Goal: Transaction & Acquisition: Book appointment/travel/reservation

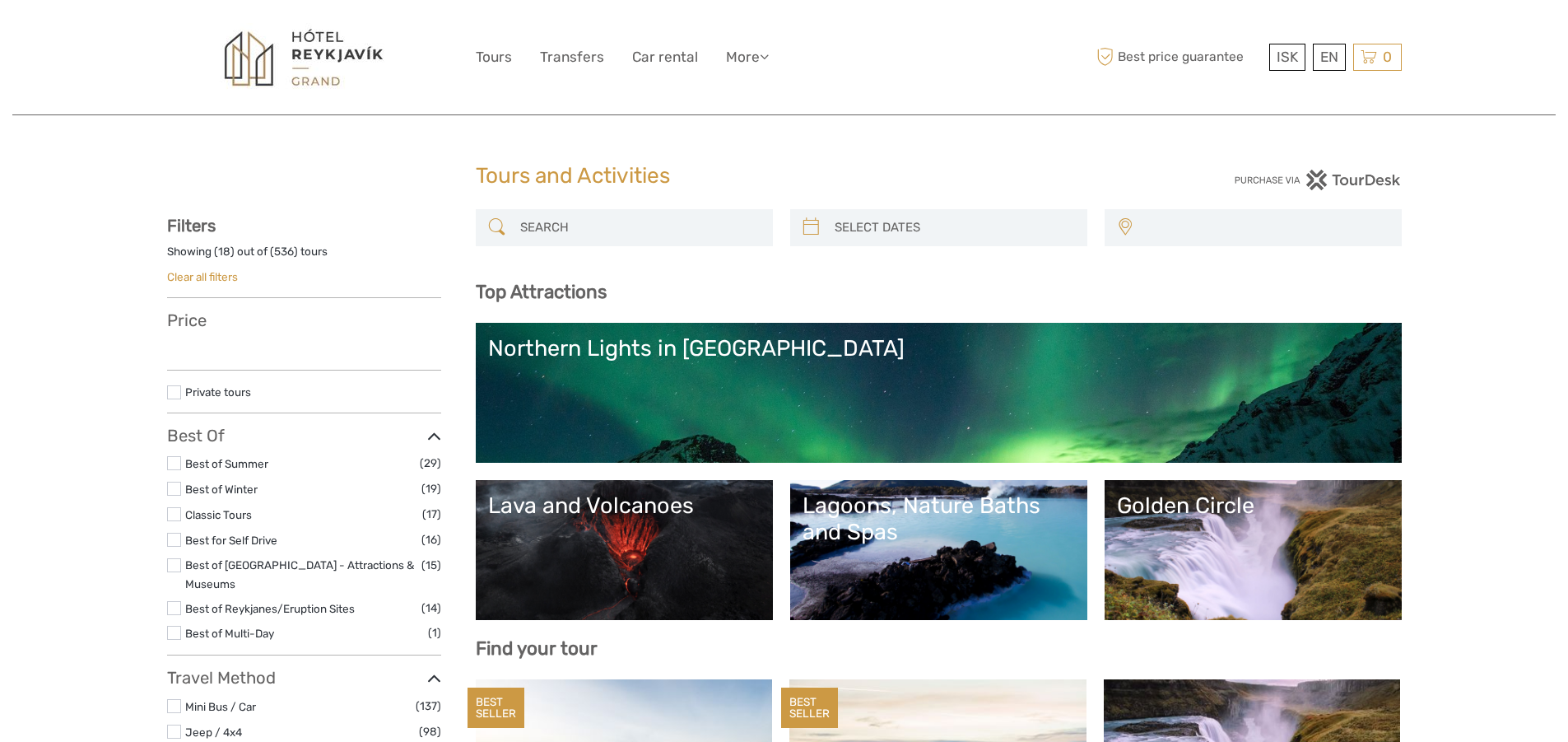
select select
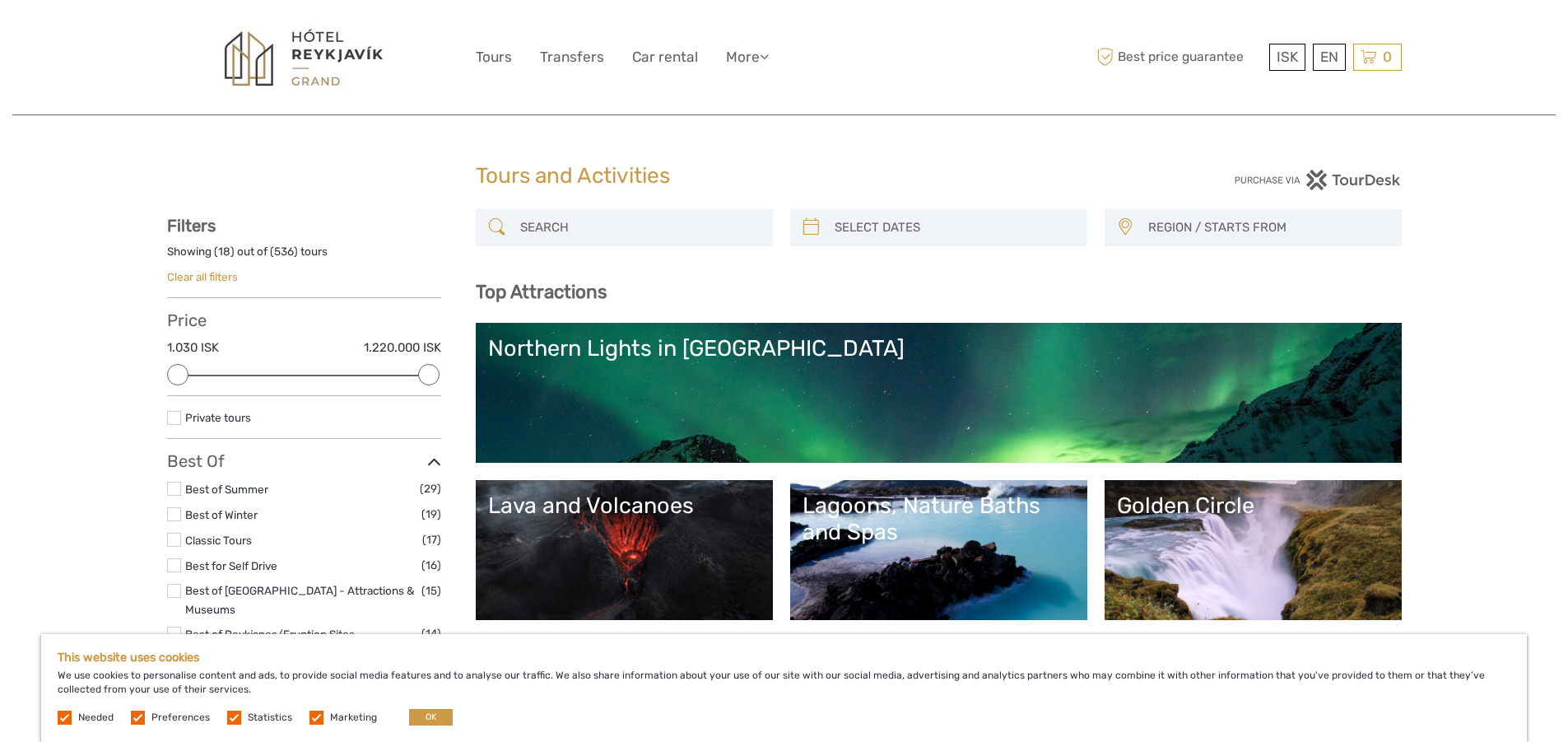
click at [1038, 417] on link "Northern Lights in [GEOGRAPHIC_DATA]" at bounding box center [939, 393] width 901 height 115
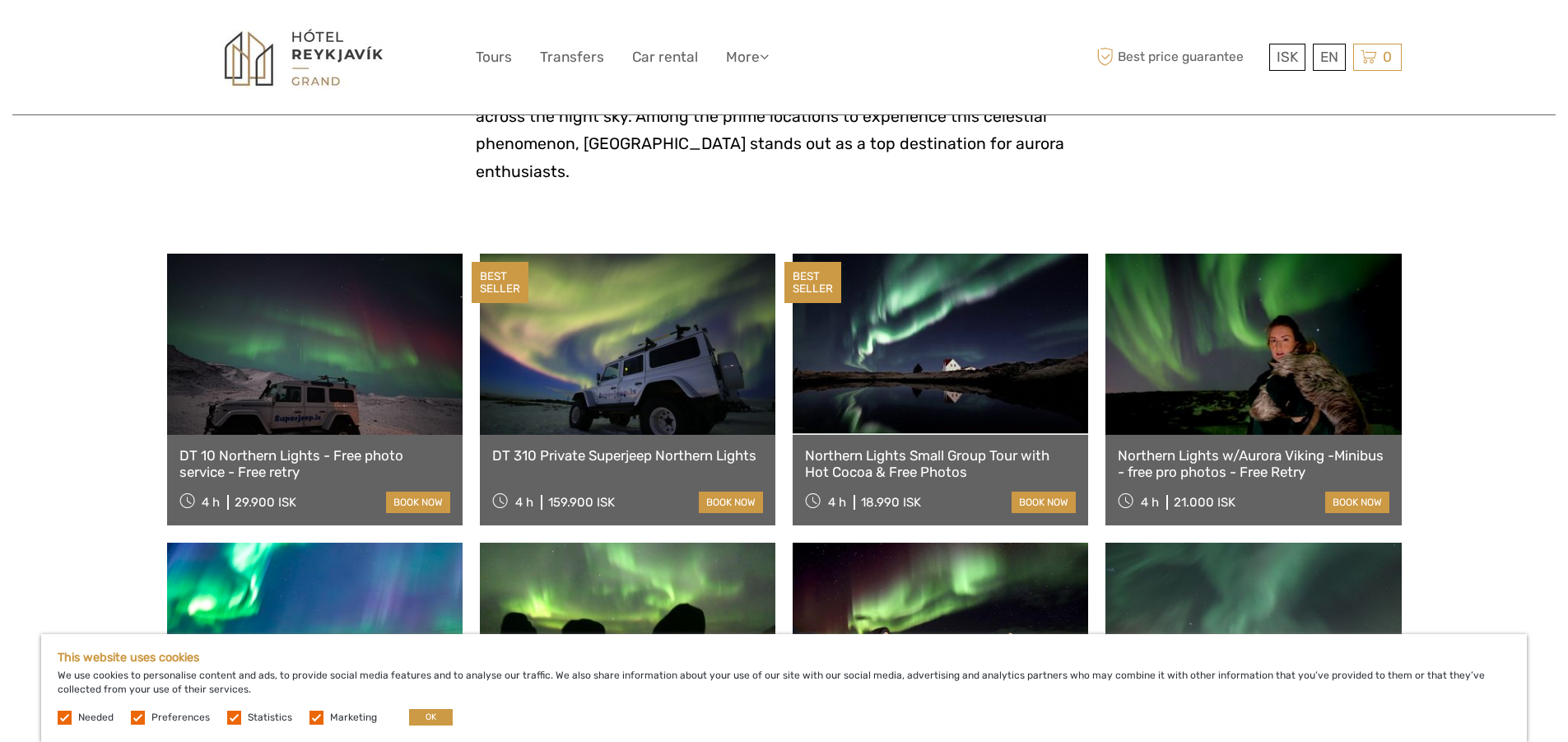
scroll to position [494, 0]
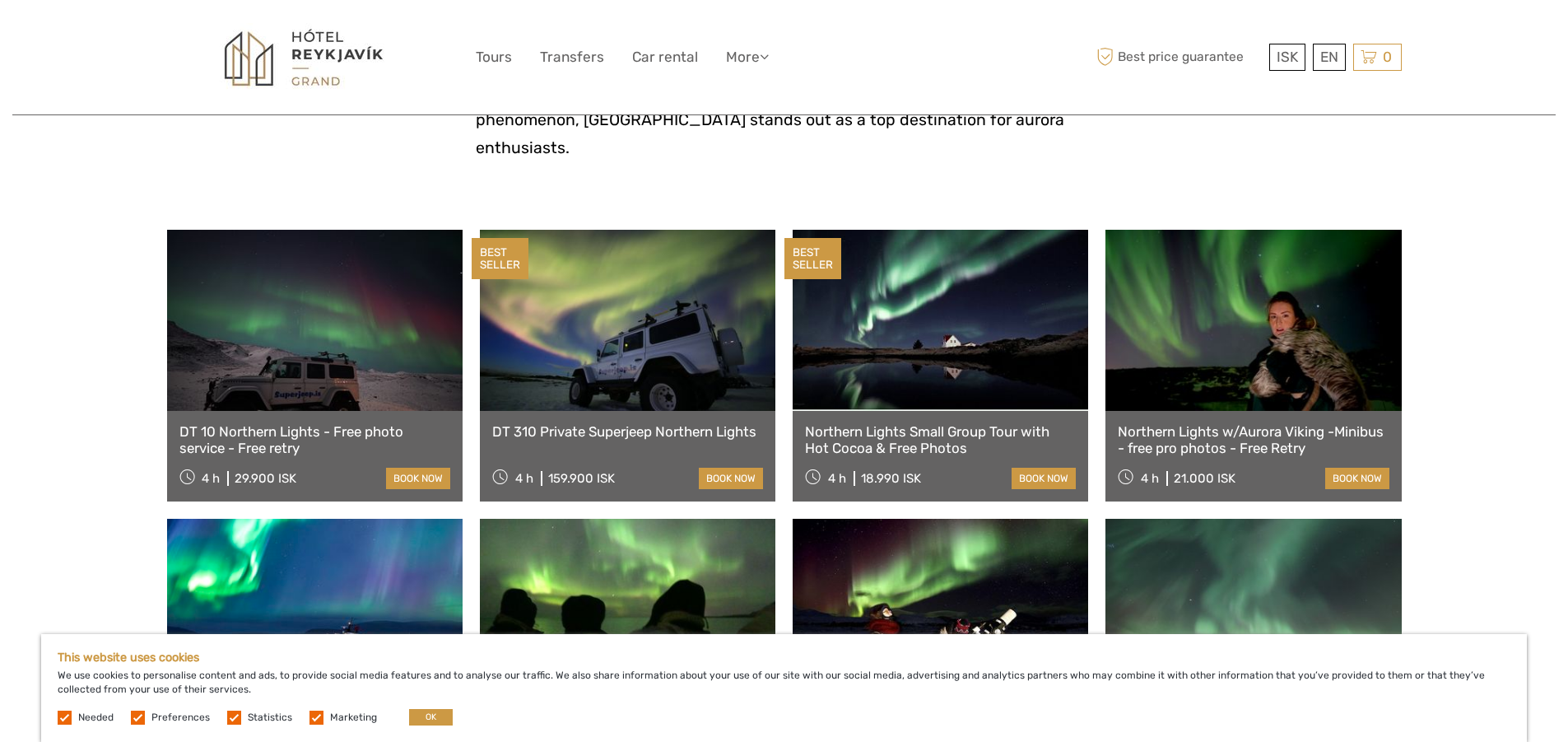
click at [260, 347] on link at bounding box center [315, 320] width 295 height 181
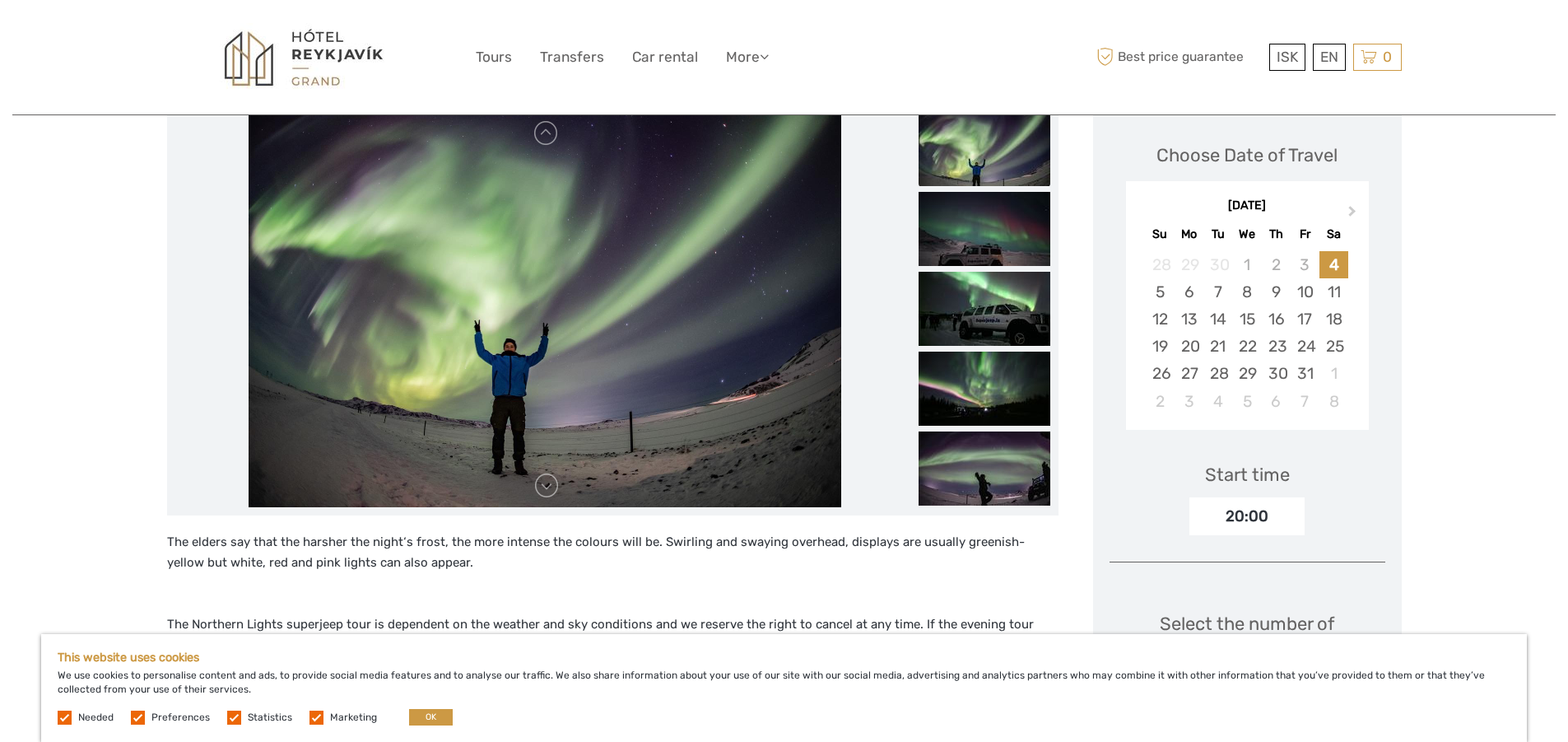
scroll to position [247, 0]
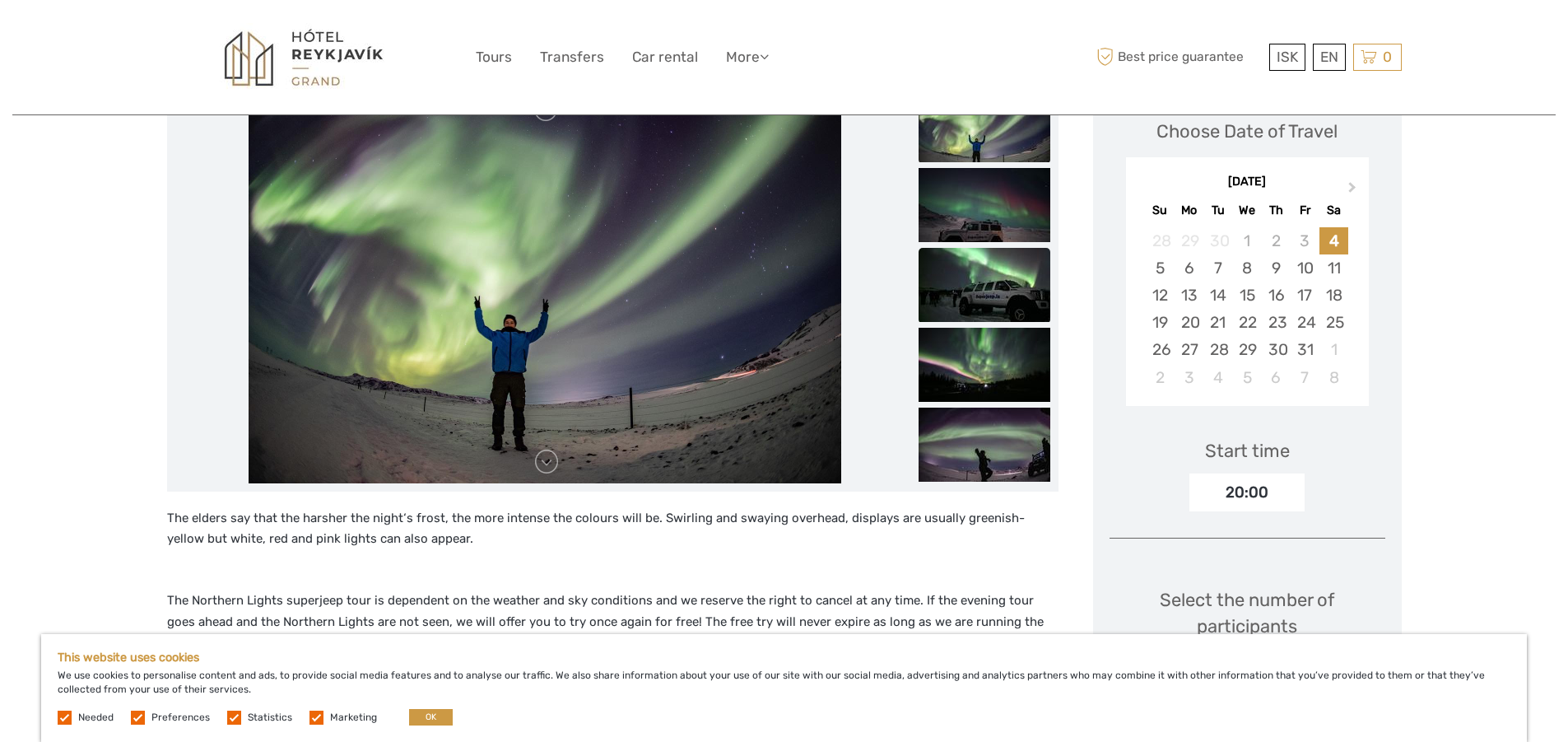
click at [973, 283] on img at bounding box center [984, 285] width 132 height 74
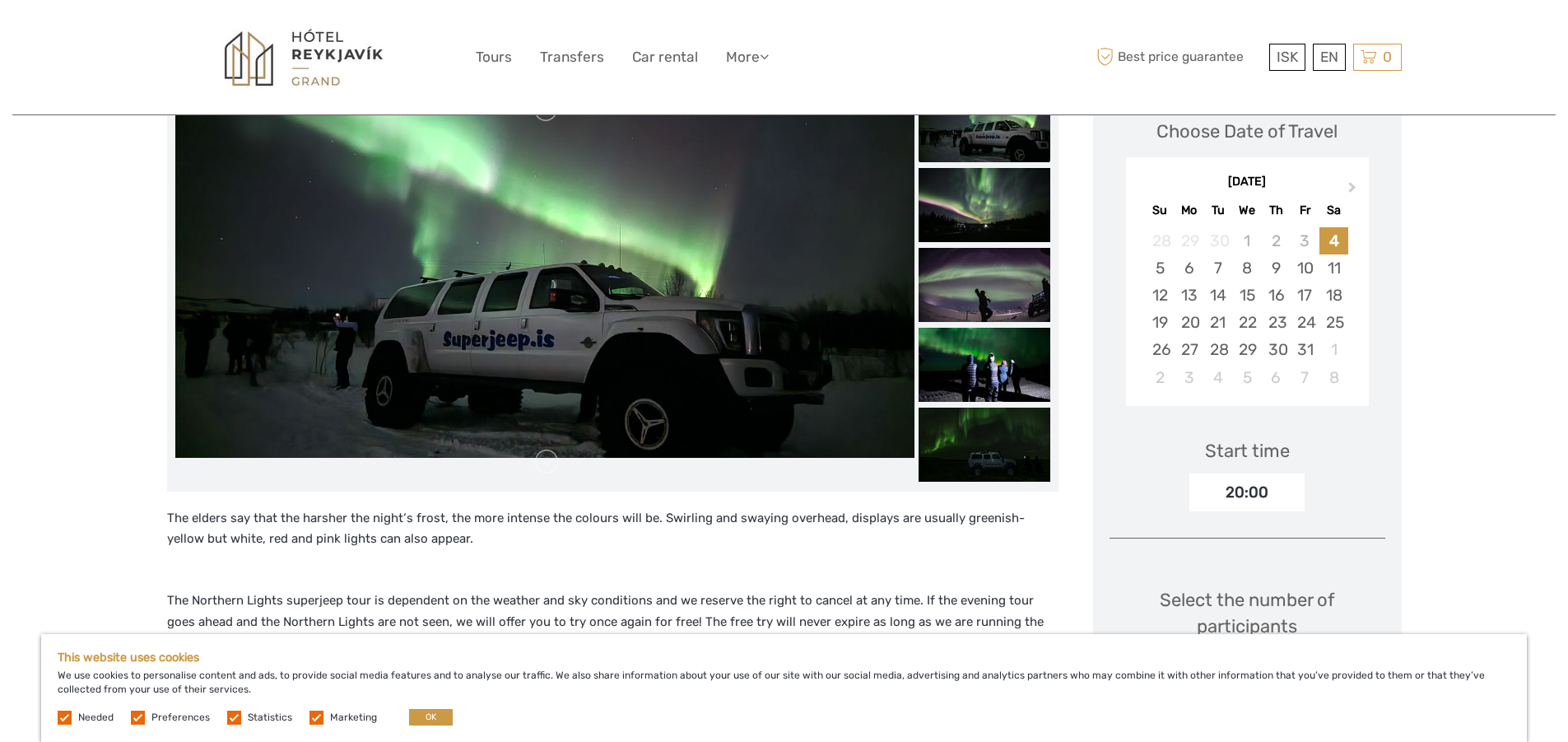
click at [973, 283] on img at bounding box center [984, 285] width 132 height 74
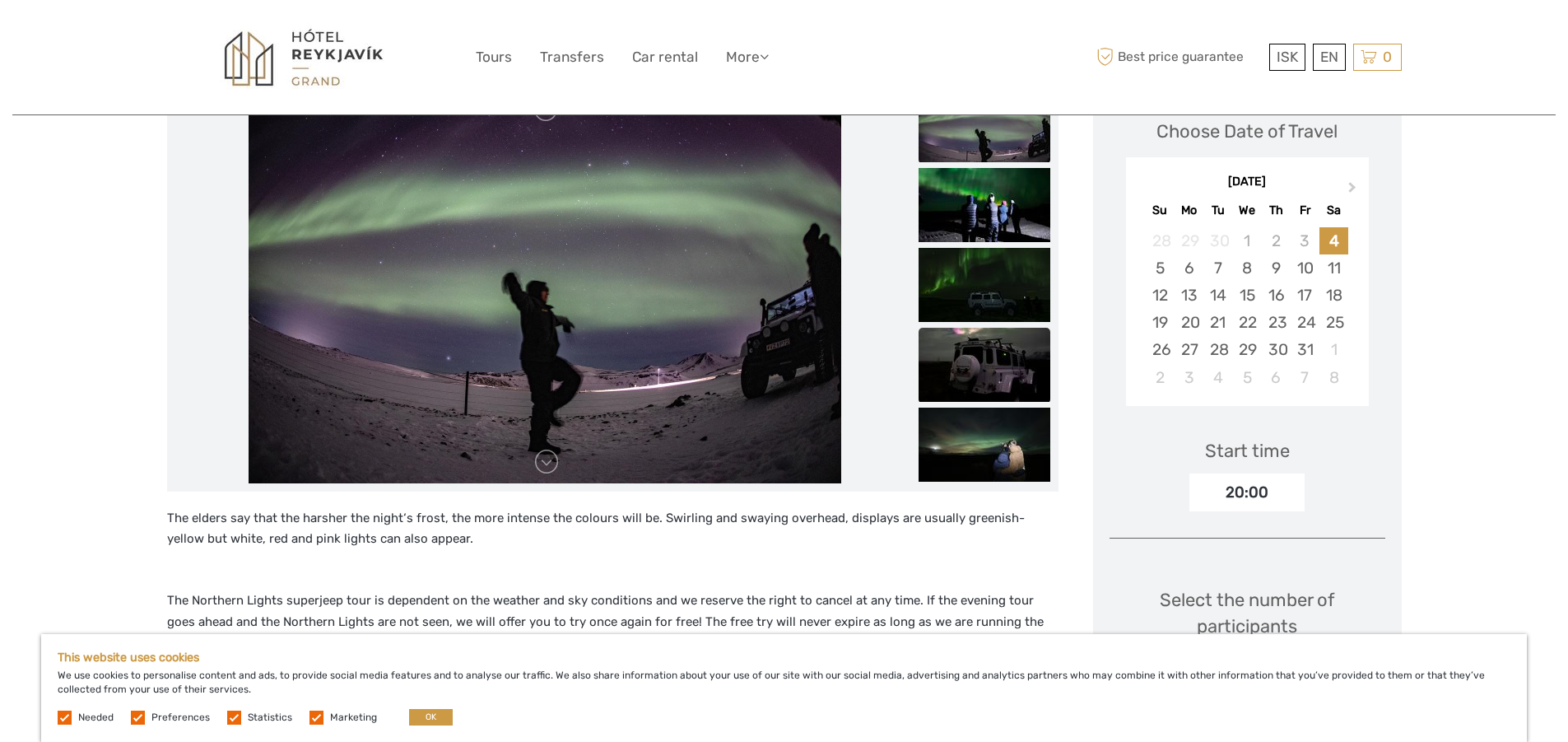
click at [982, 357] on img at bounding box center [984, 365] width 132 height 74
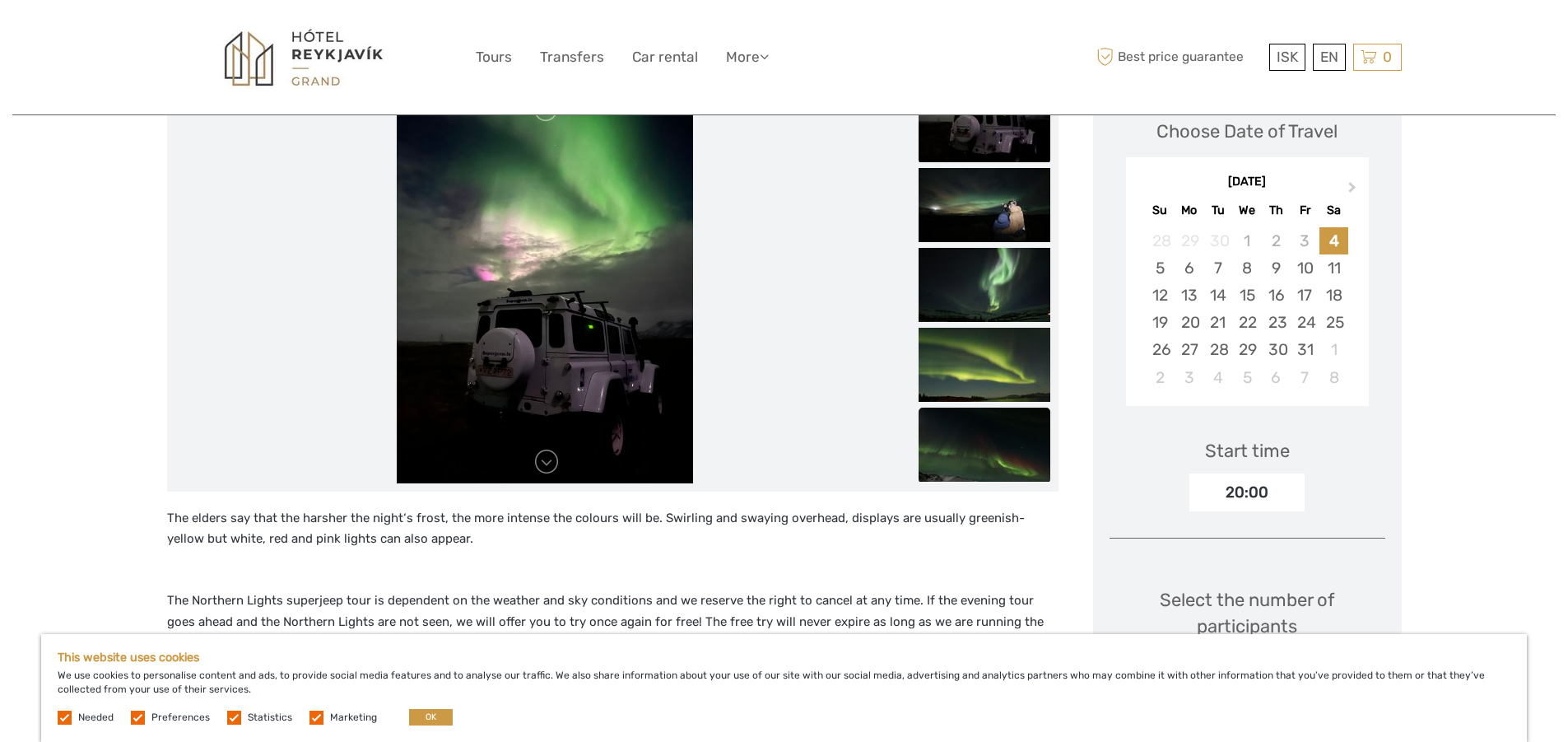
click at [956, 457] on img at bounding box center [984, 445] width 132 height 74
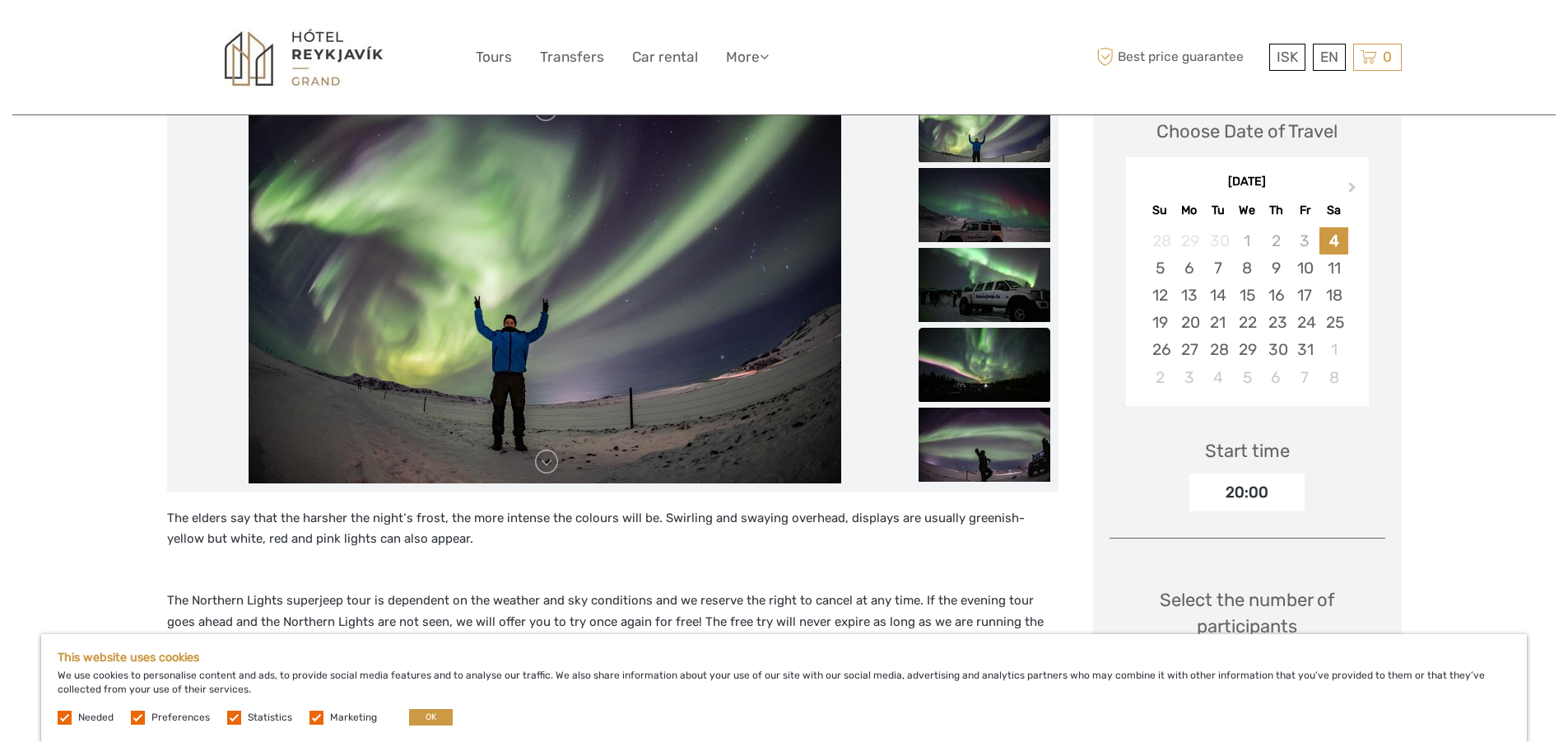
click at [967, 355] on img at bounding box center [984, 365] width 132 height 74
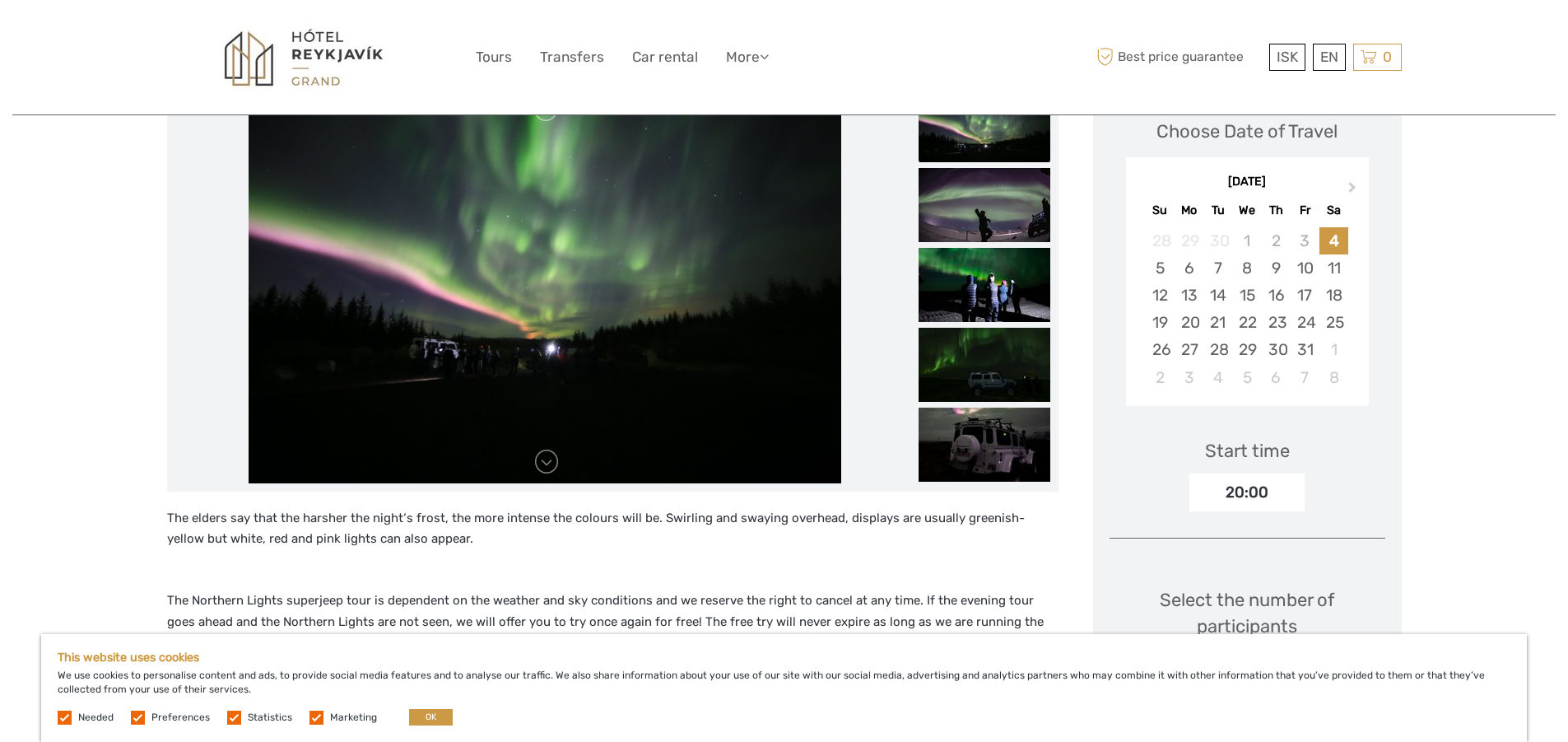
click at [967, 355] on img at bounding box center [984, 365] width 132 height 74
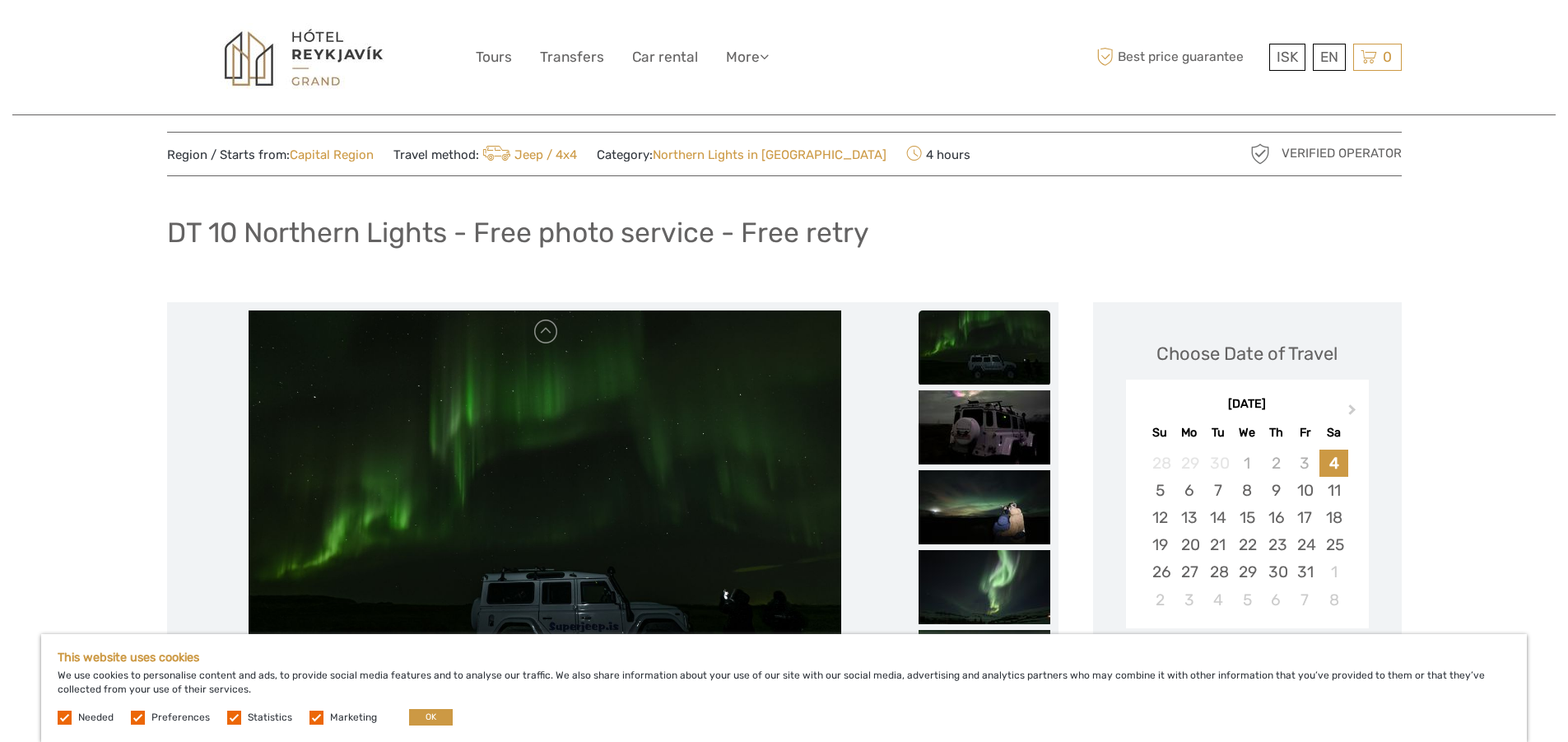
scroll to position [0, 0]
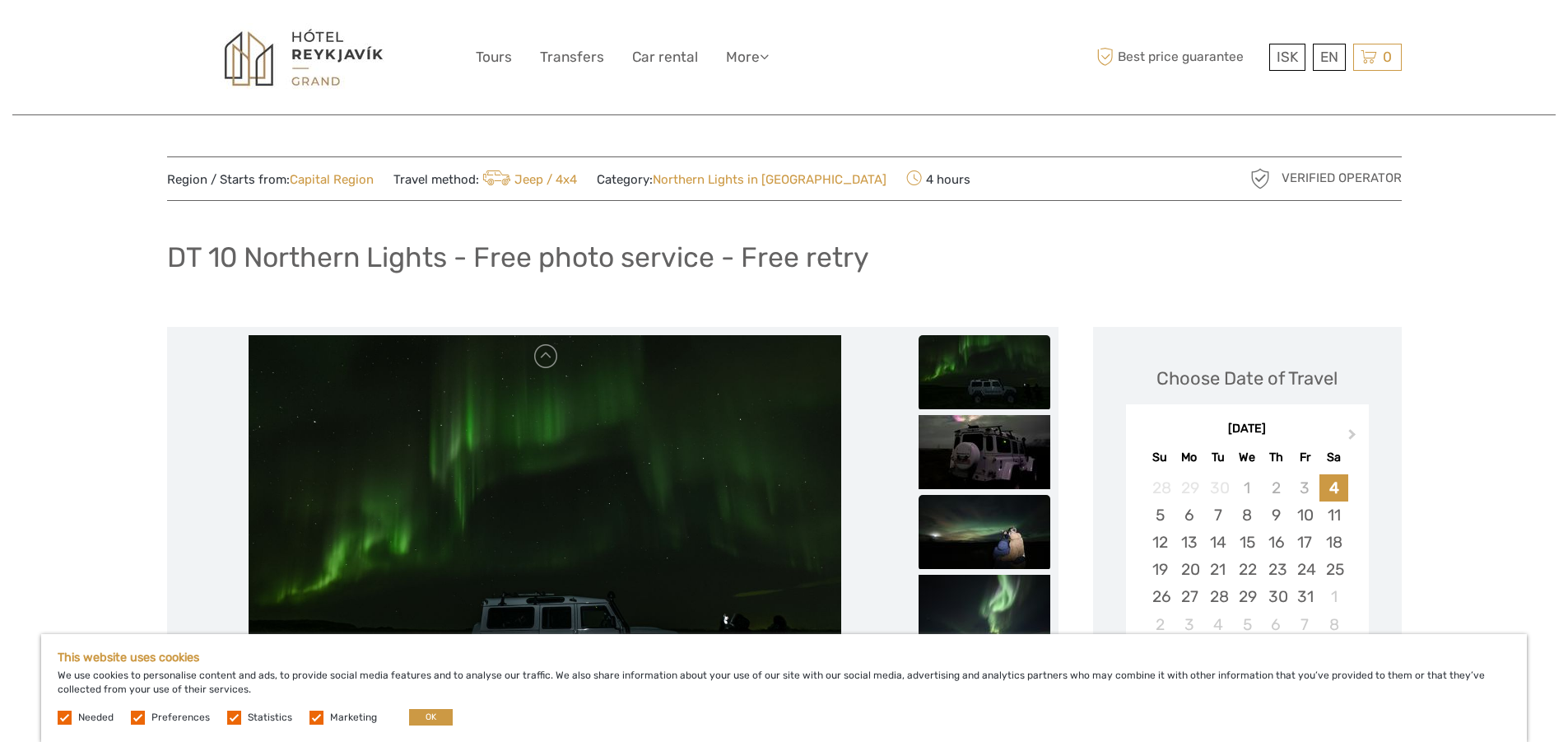
click at [978, 535] on img at bounding box center [984, 532] width 132 height 74
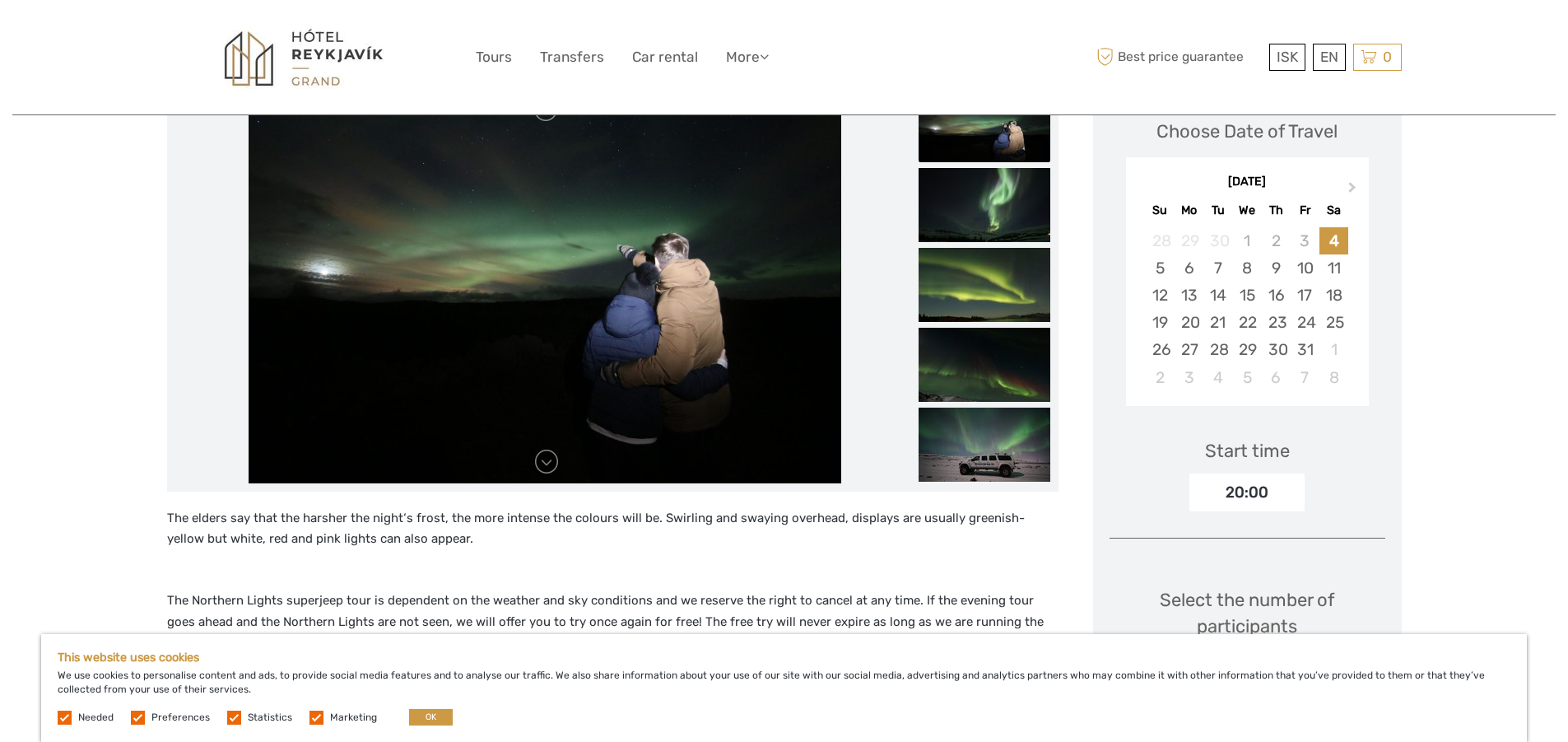
scroll to position [494, 0]
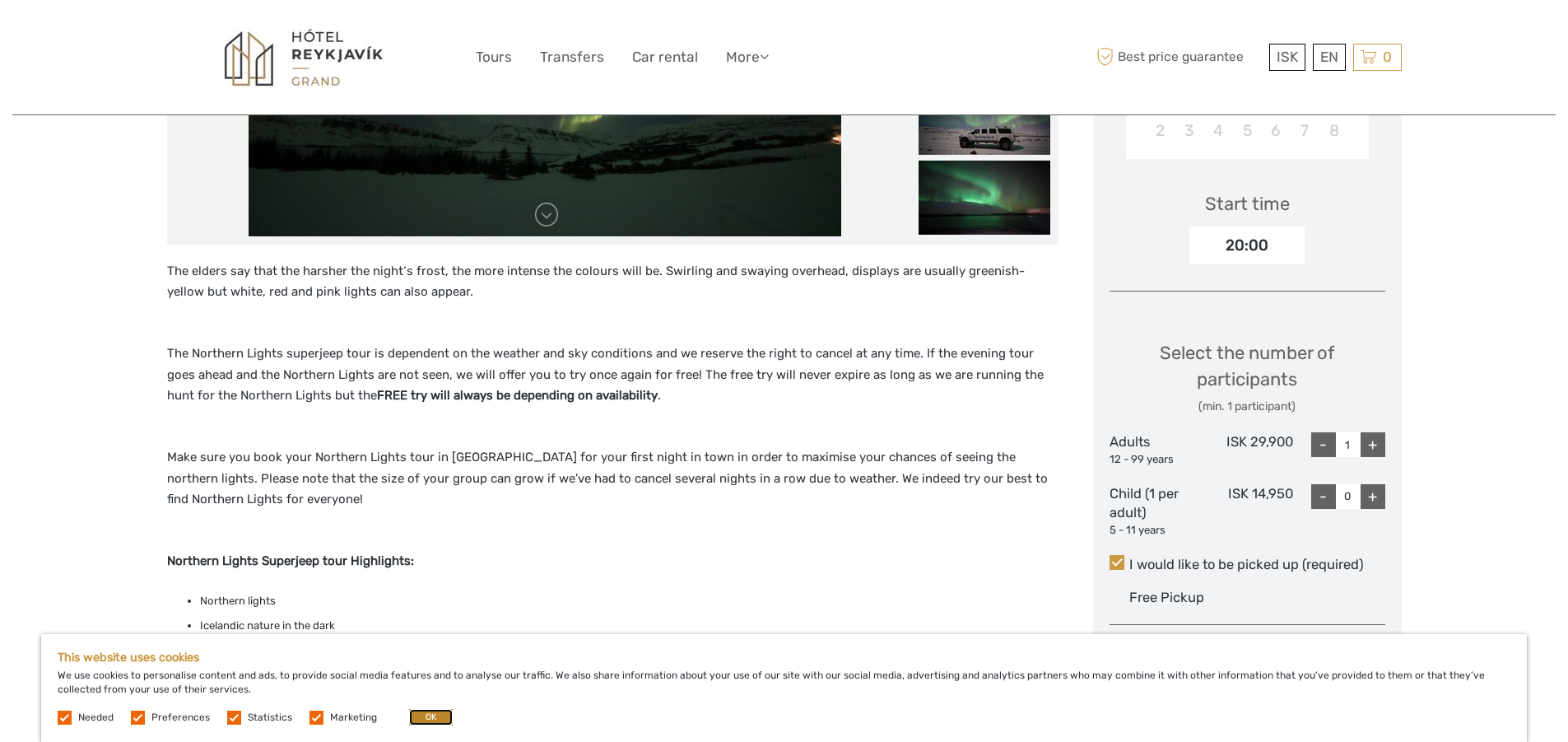
click at [438, 709] on button "OK" at bounding box center [431, 717] width 43 height 17
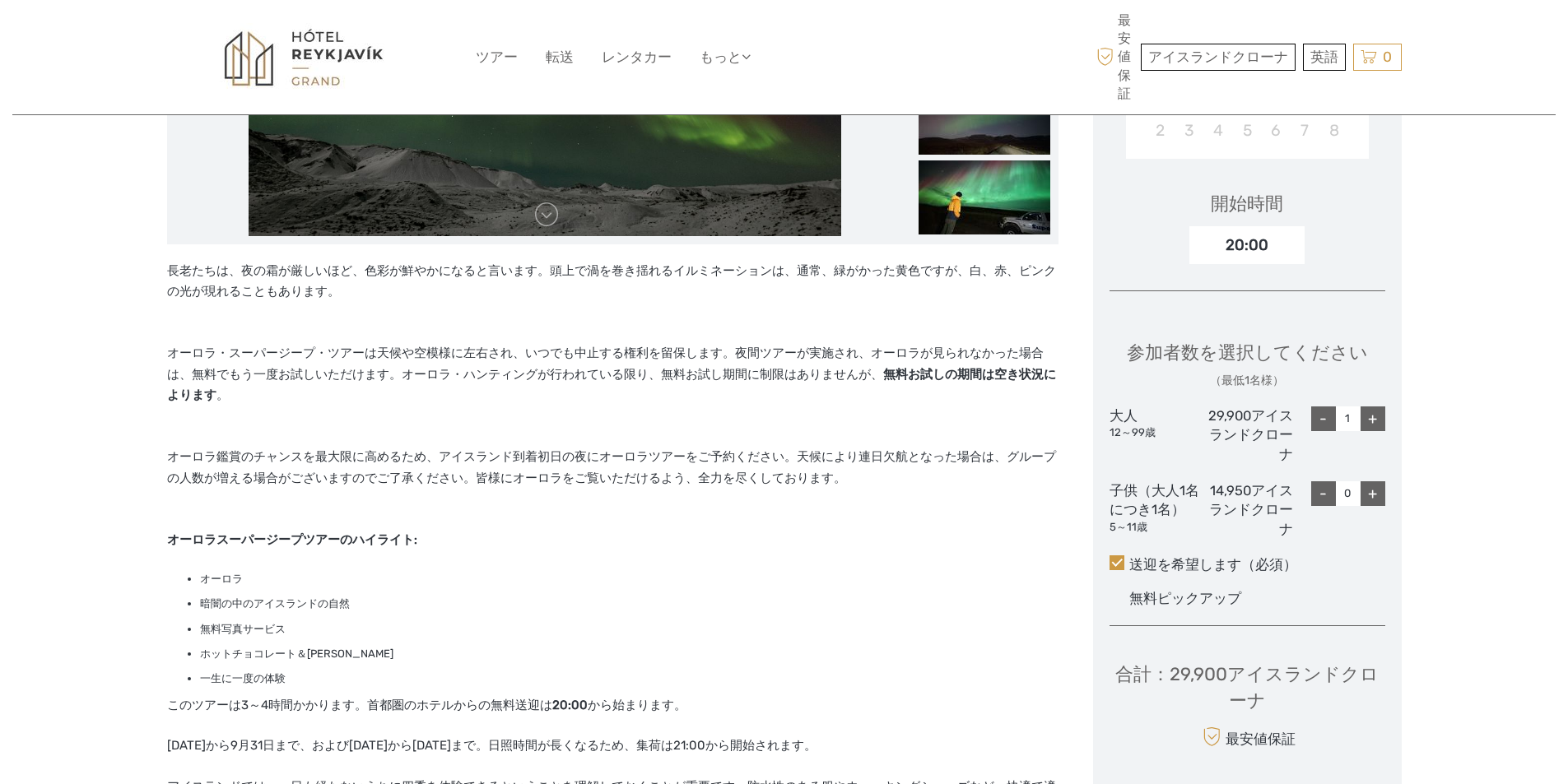
scroll to position [247, 0]
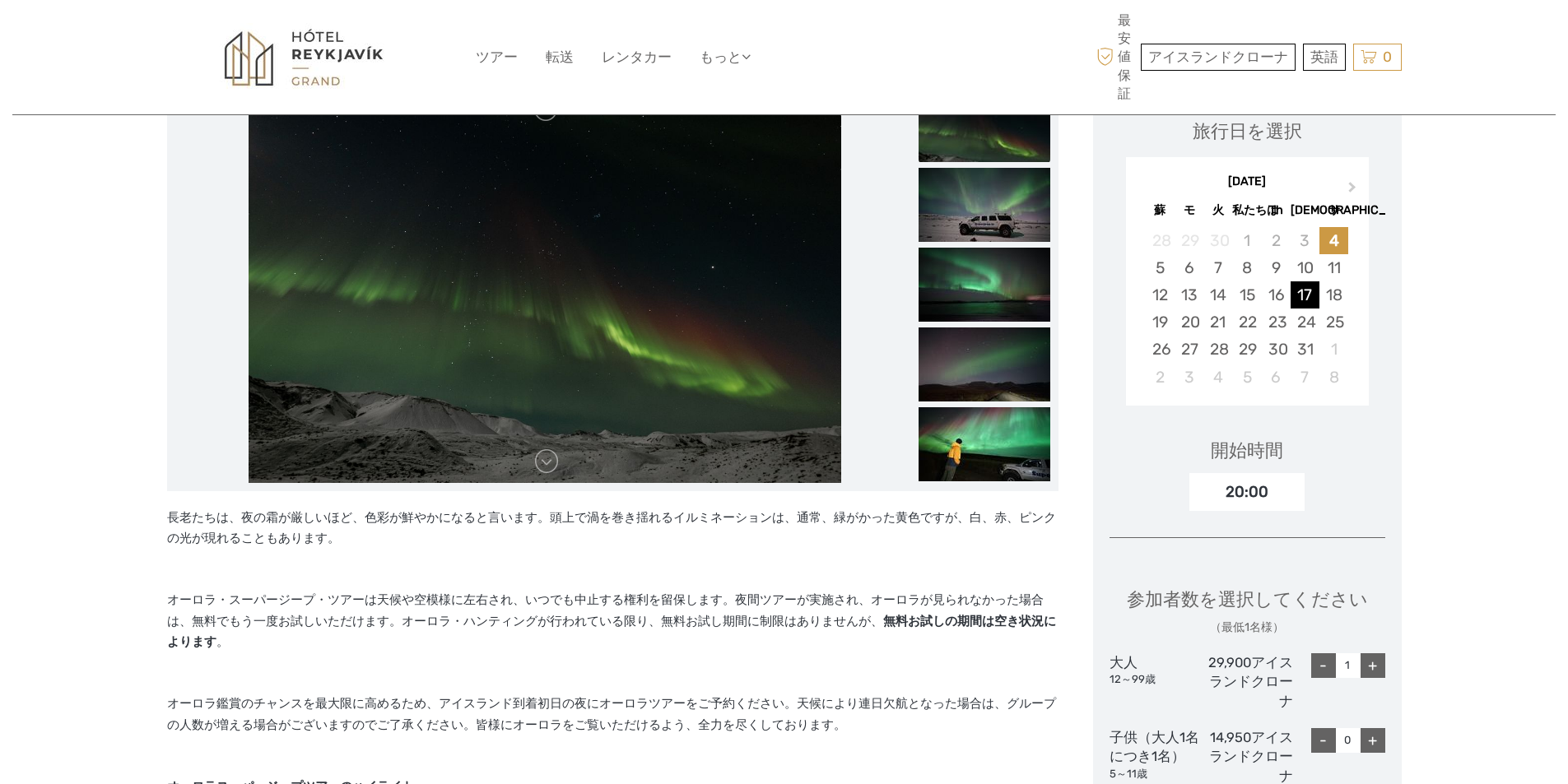
click at [1307, 288] on font "17" at bounding box center [1305, 294] width 15 height 19
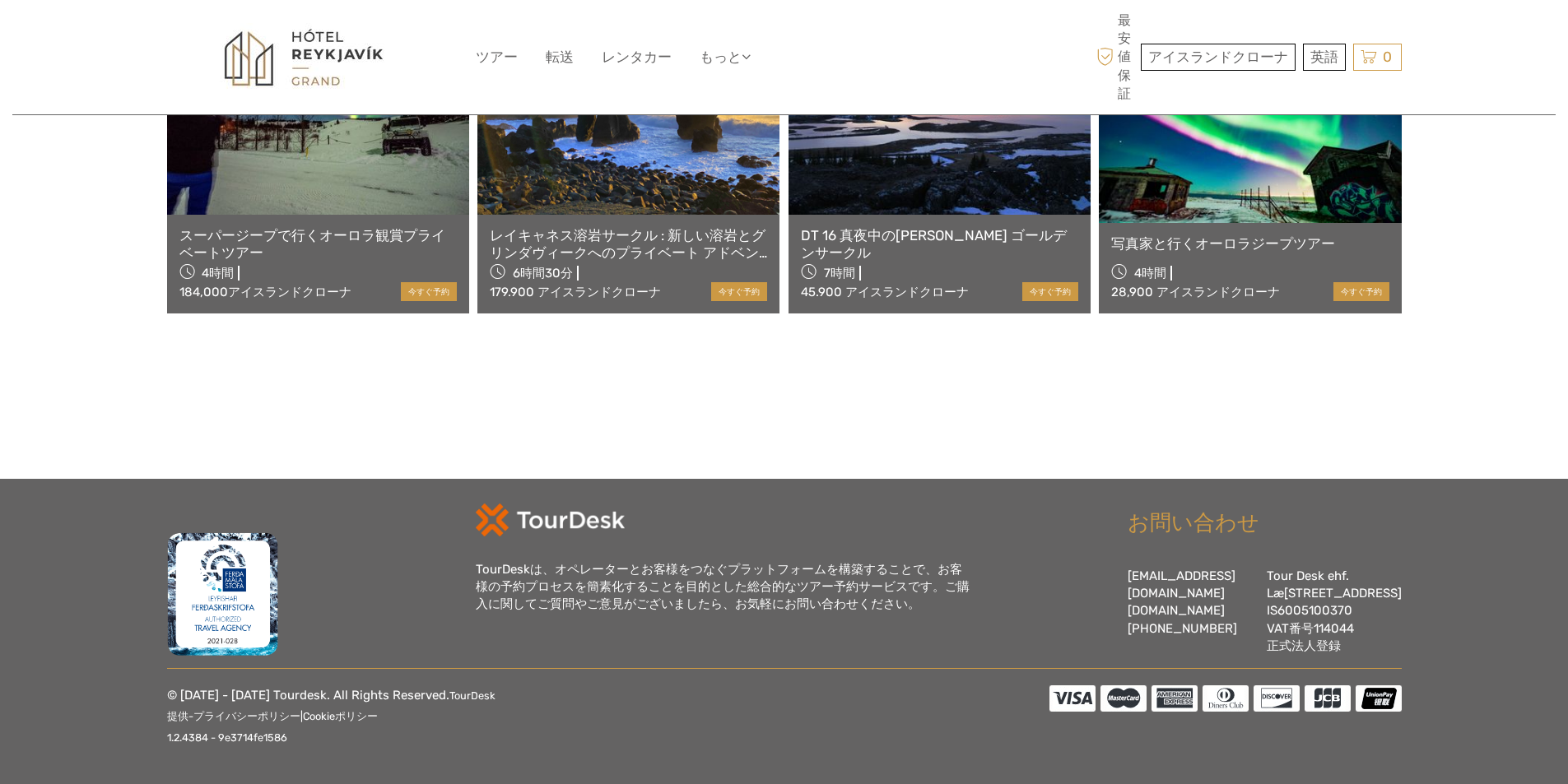
scroll to position [2247, 0]
click at [1324, 260] on div "4時間 28,900 アイスランドクローナ" at bounding box center [1222, 281] width 222 height 41
click at [1229, 177] on link at bounding box center [1250, 132] width 302 height 181
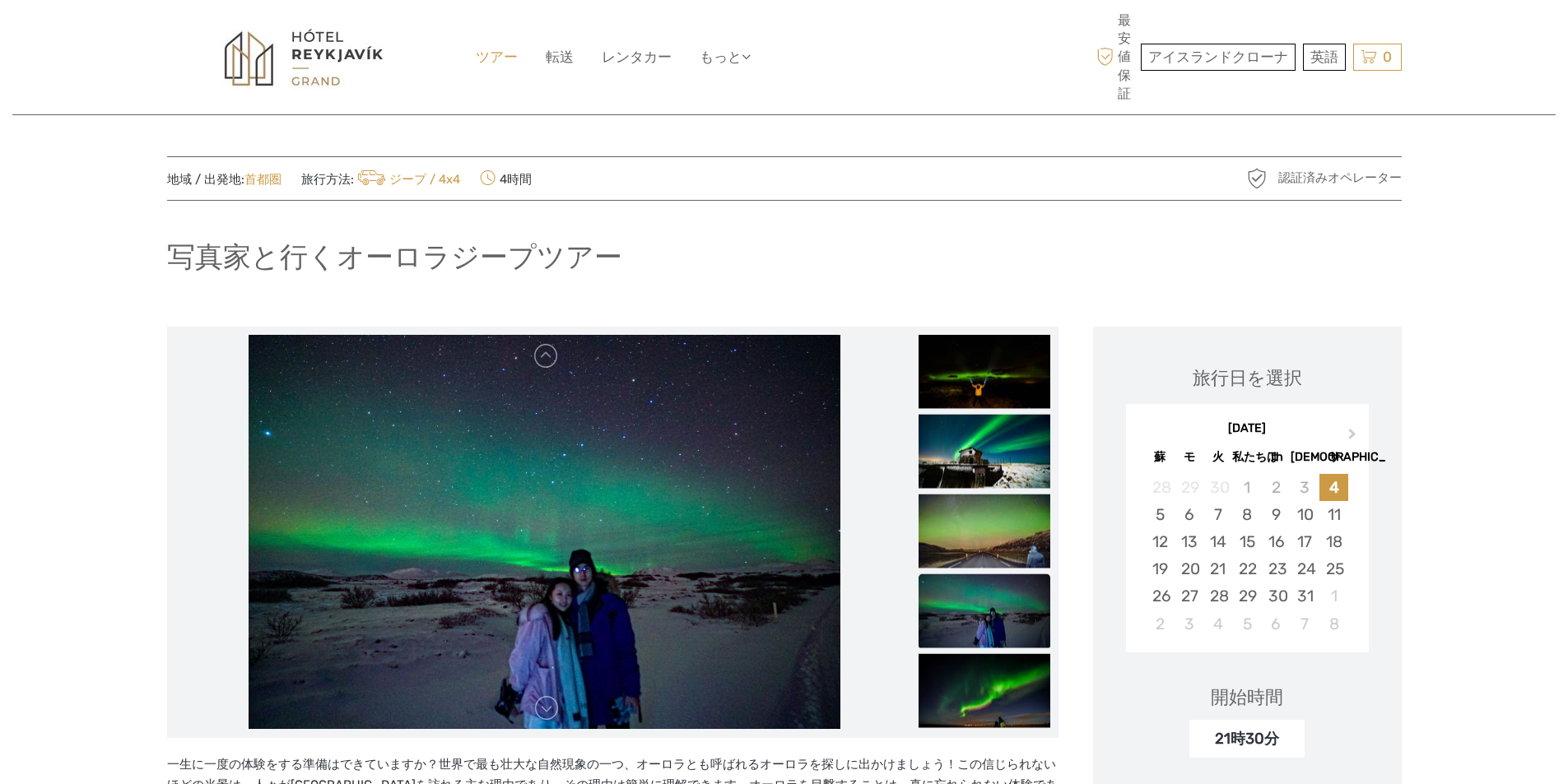
click at [496, 64] on font "ツアー" at bounding box center [496, 57] width 42 height 17
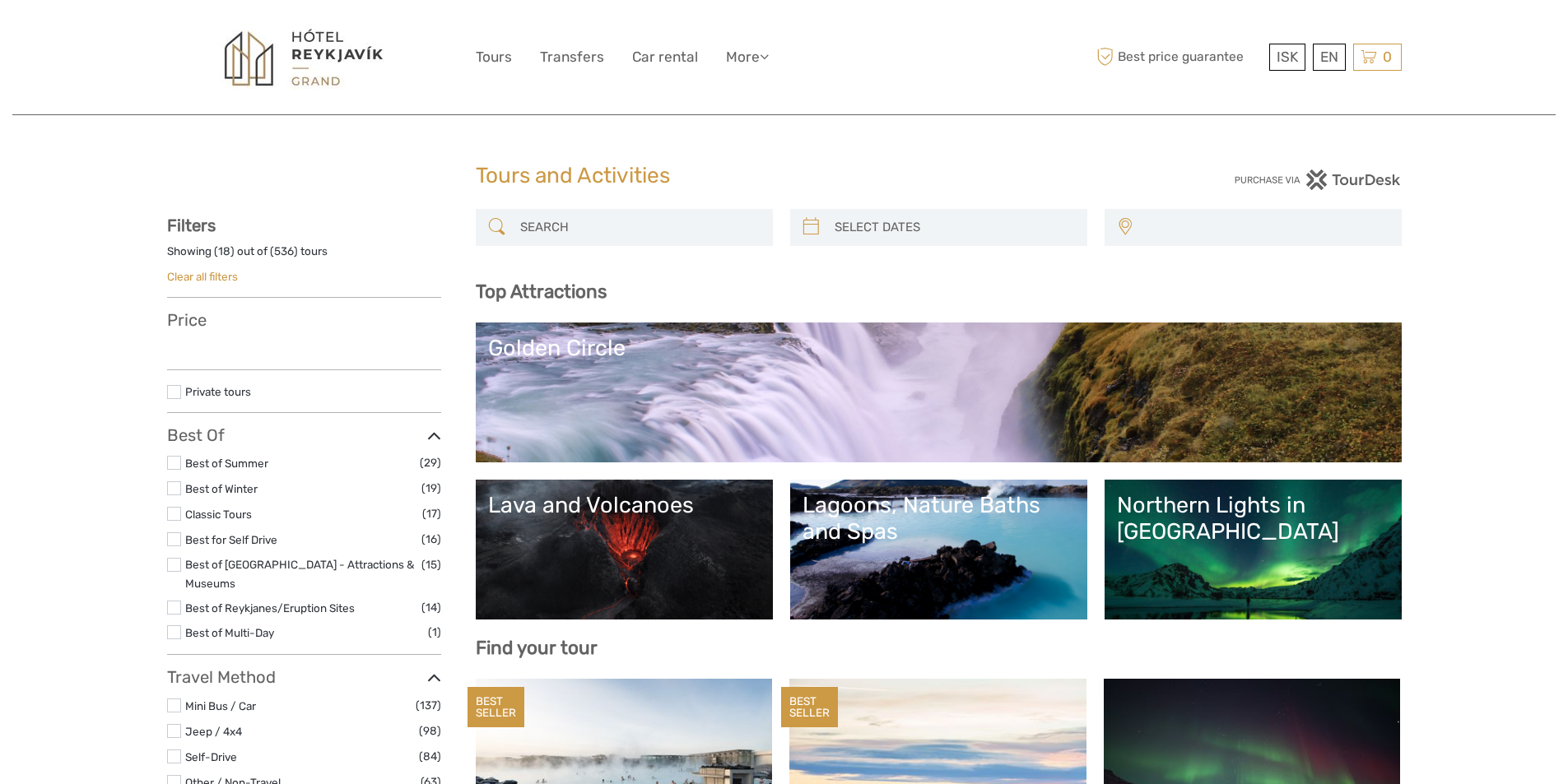
select select
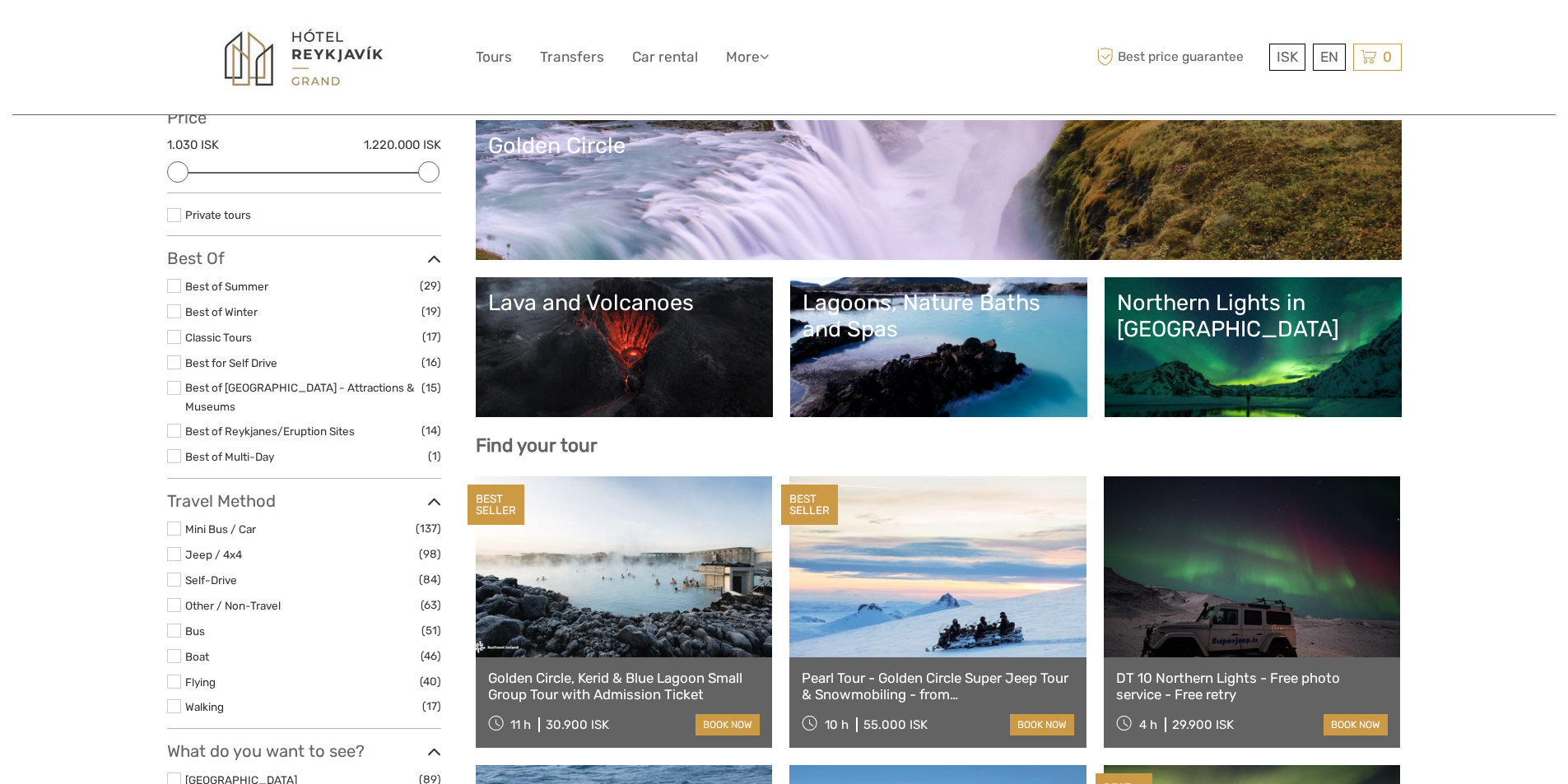
scroll to position [247, 0]
